Goal: Task Accomplishment & Management: Use online tool/utility

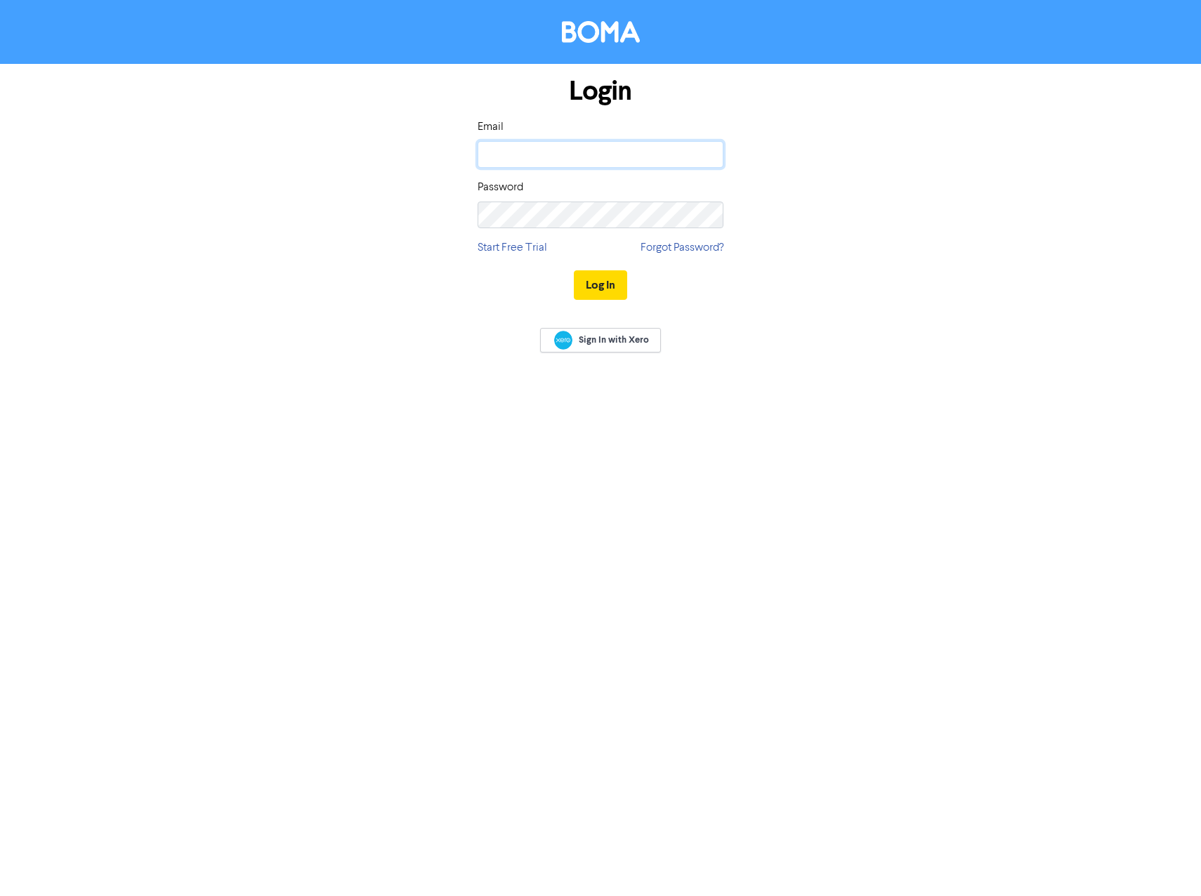
click at [626, 149] on input "email" at bounding box center [601, 154] width 246 height 27
type input "[EMAIL_ADDRESS][DOMAIN_NAME]"
click at [574, 270] on button "Log In" at bounding box center [600, 284] width 53 height 29
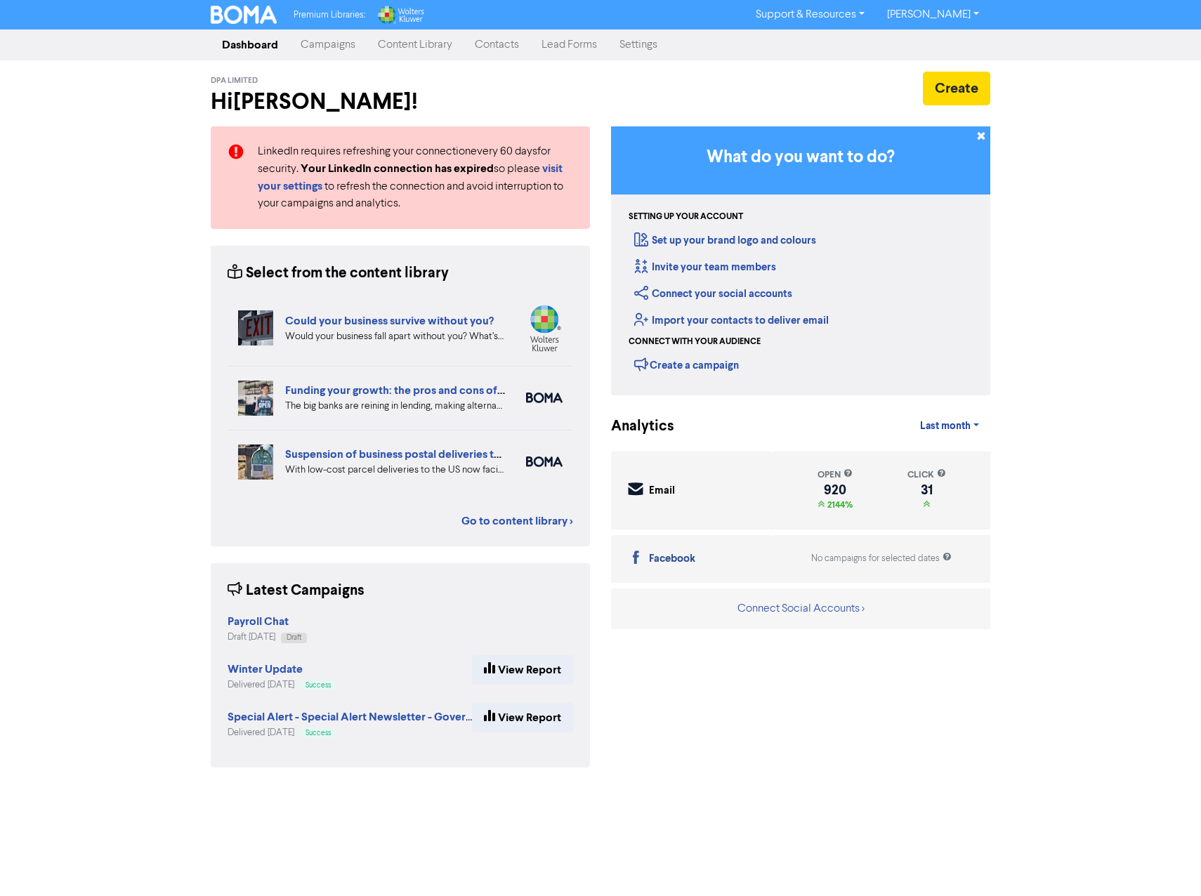
click at [328, 38] on link "Campaigns" at bounding box center [327, 45] width 77 height 28
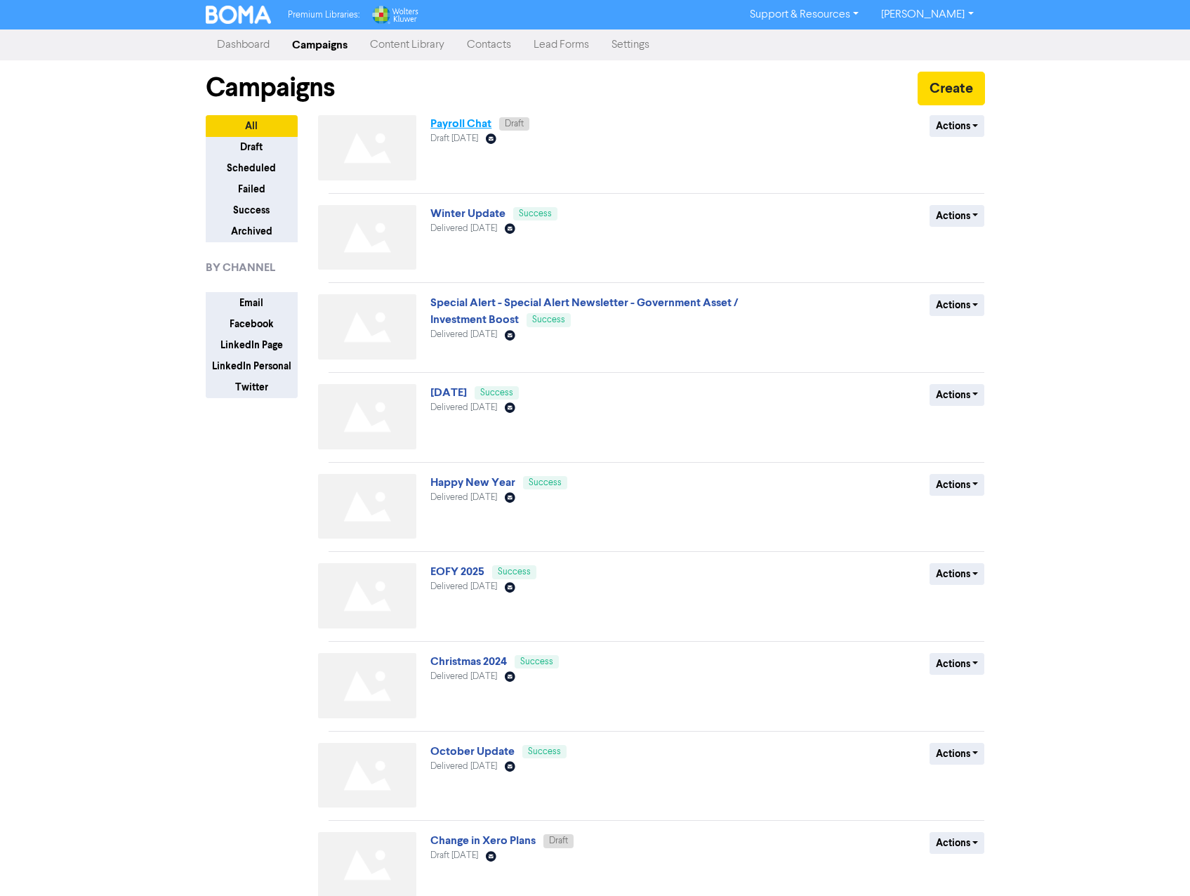
click at [443, 125] on link "Payroll Chat" at bounding box center [461, 124] width 61 height 14
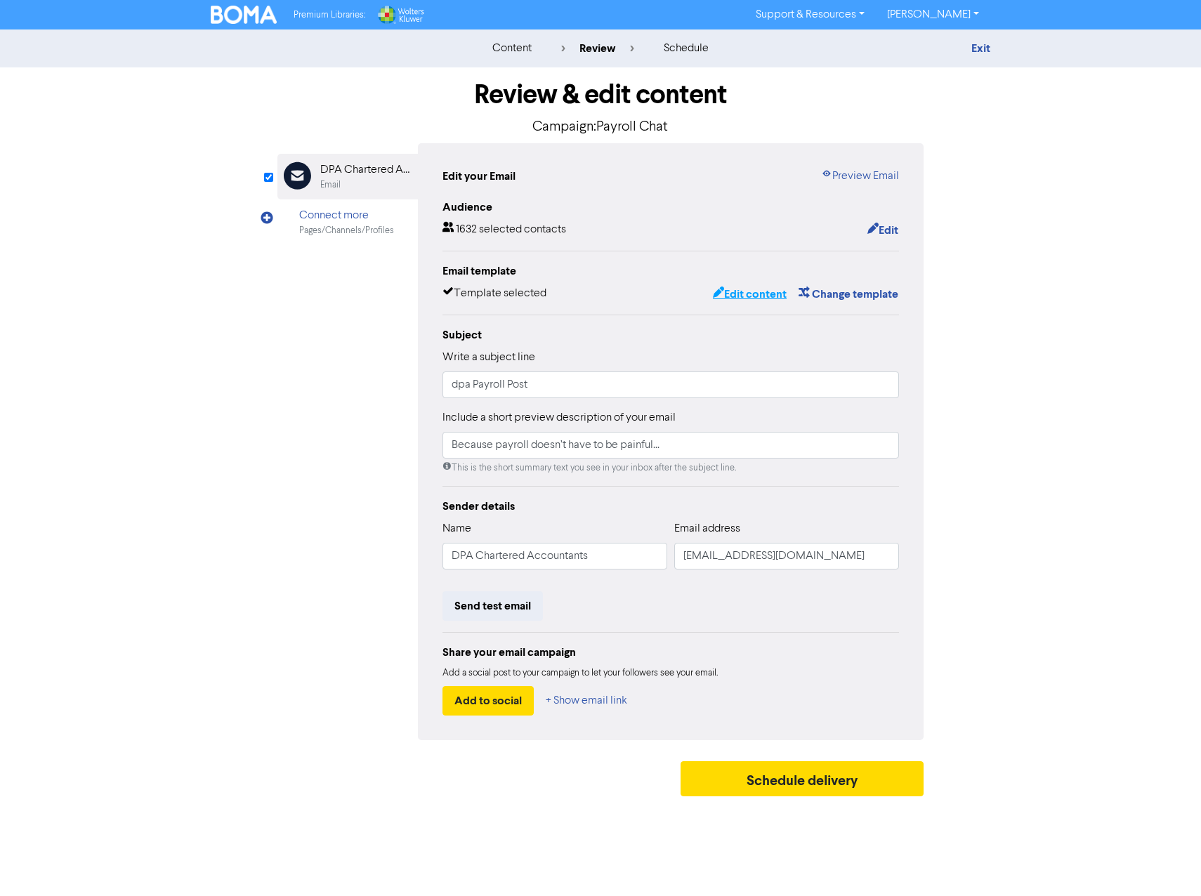
click at [745, 291] on button "Edit content" at bounding box center [749, 294] width 75 height 18
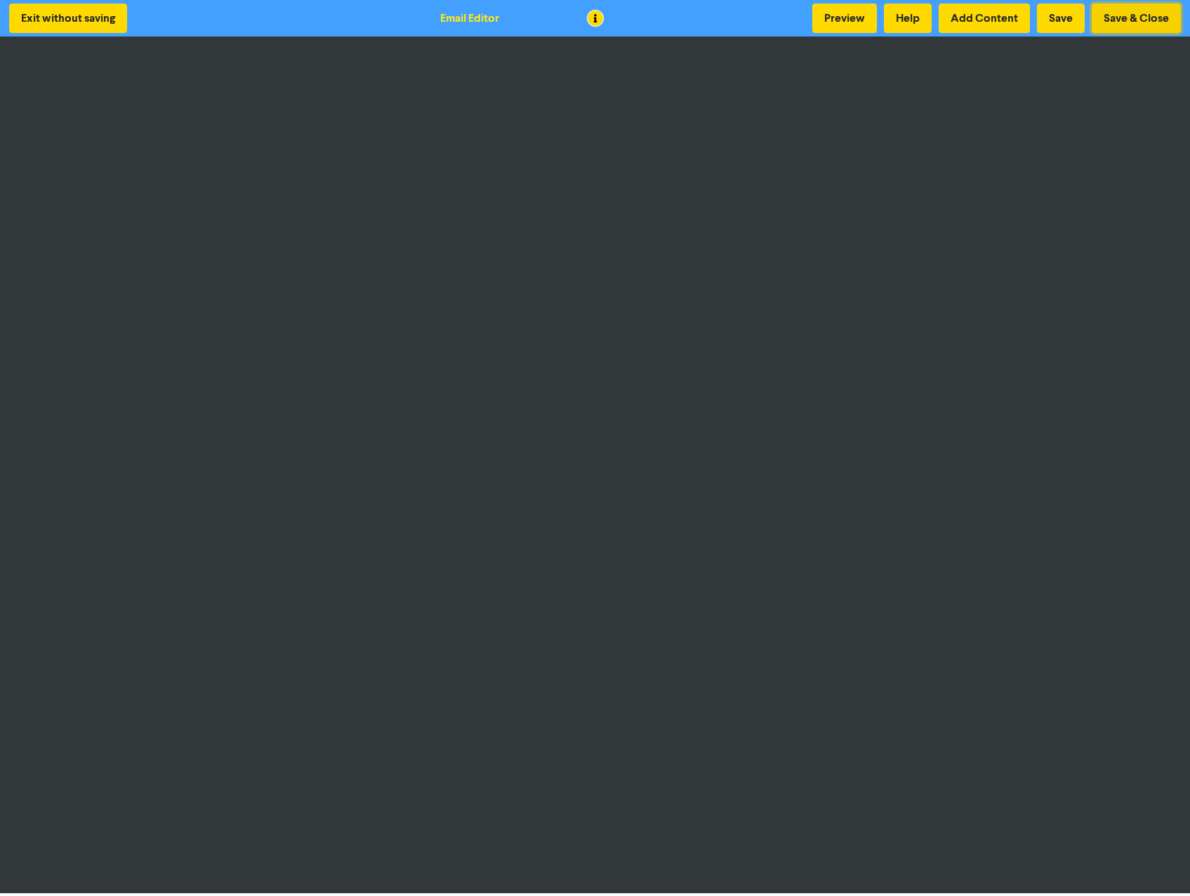
click at [1117, 14] on button "Save & Close" at bounding box center [1136, 18] width 89 height 29
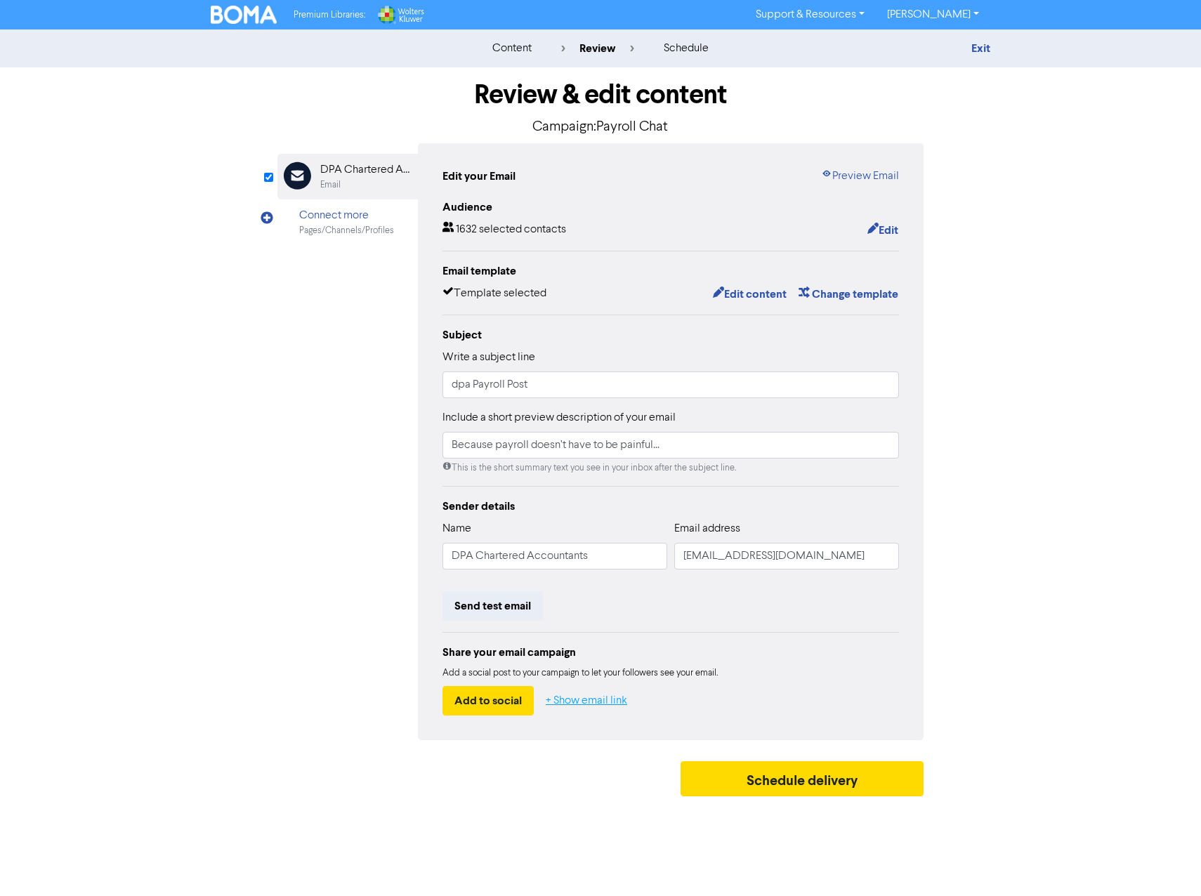
click at [586, 703] on button "+ Show email link" at bounding box center [586, 700] width 83 height 29
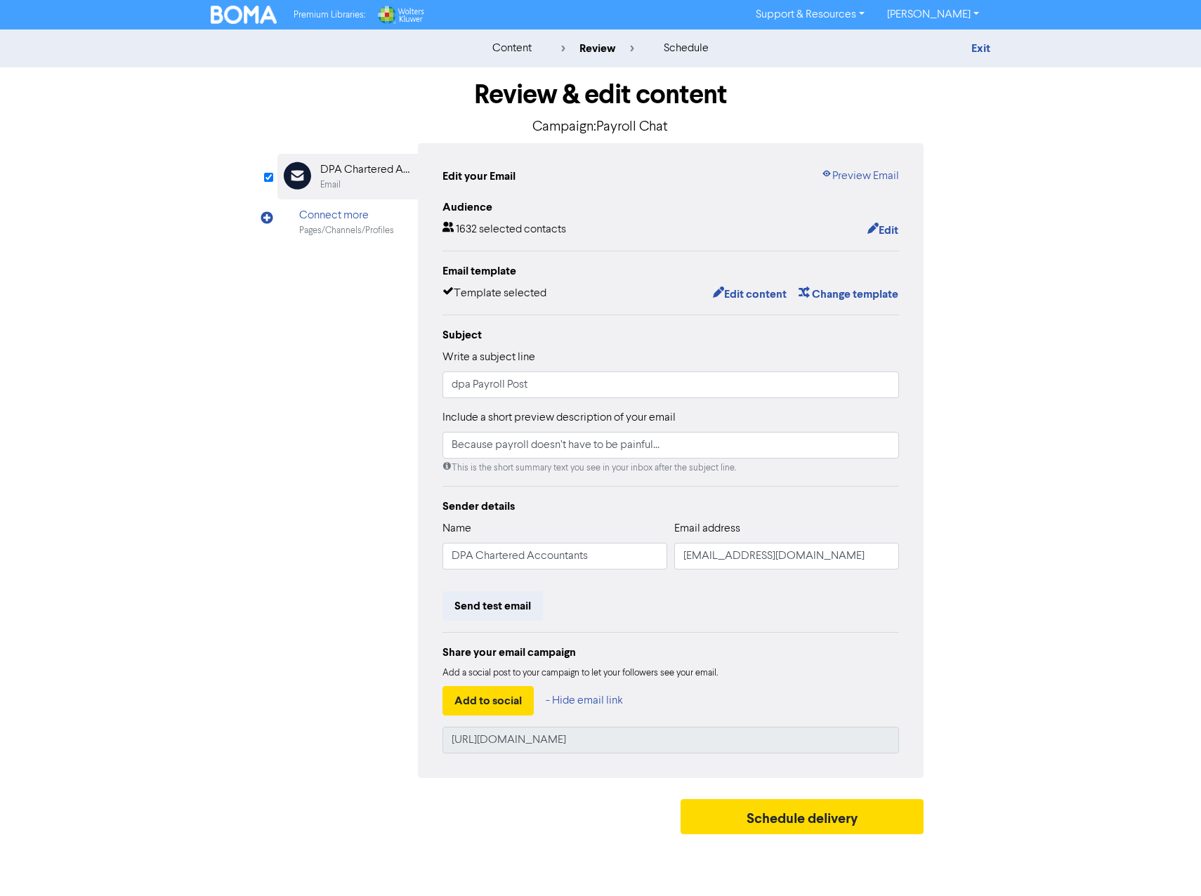
click at [247, 15] on img at bounding box center [244, 15] width 66 height 18
